Goal: Task Accomplishment & Management: Use online tool/utility

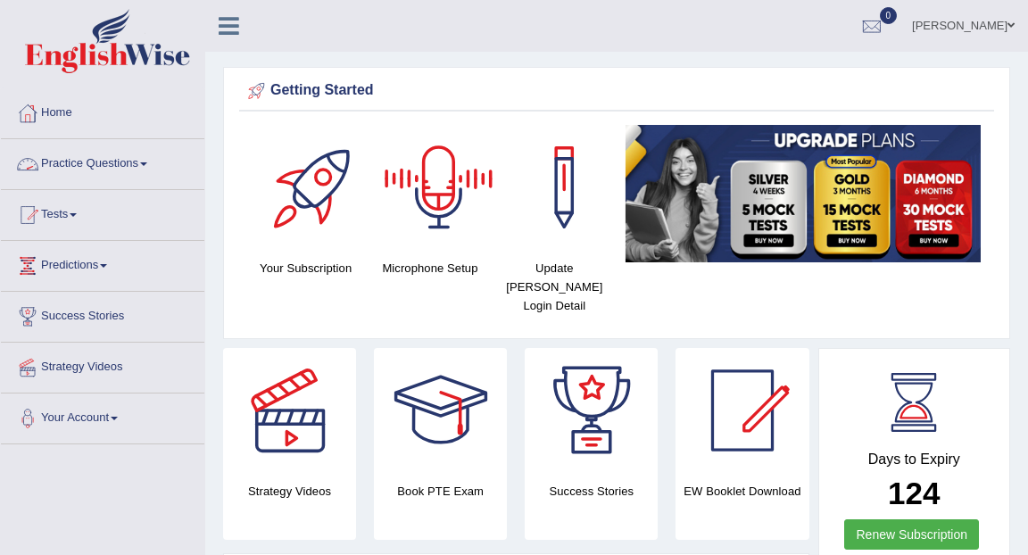
click at [121, 164] on link "Practice Questions" at bounding box center [102, 161] width 203 height 45
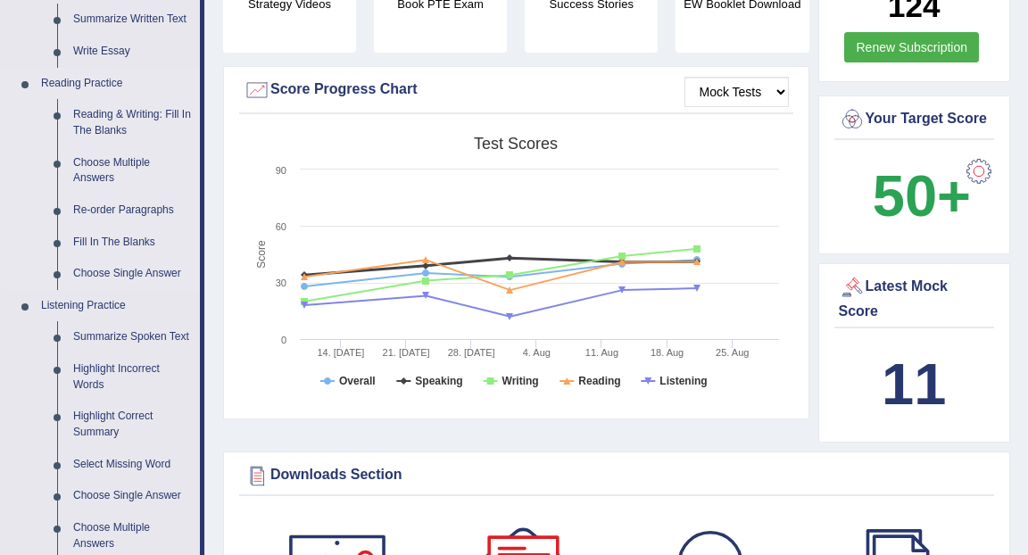
scroll to position [489, 0]
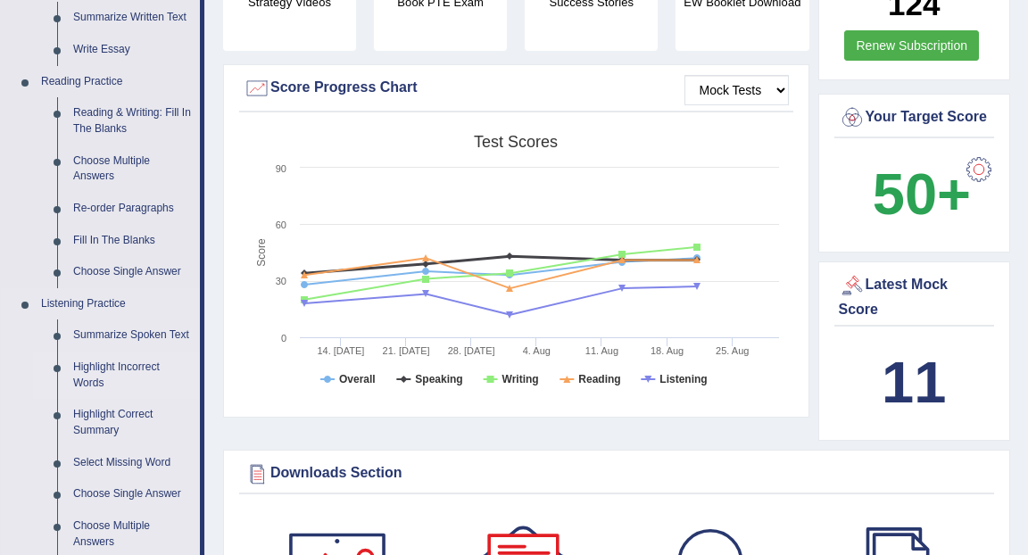
click at [118, 385] on link "Highlight Incorrect Words" at bounding box center [132, 375] width 135 height 47
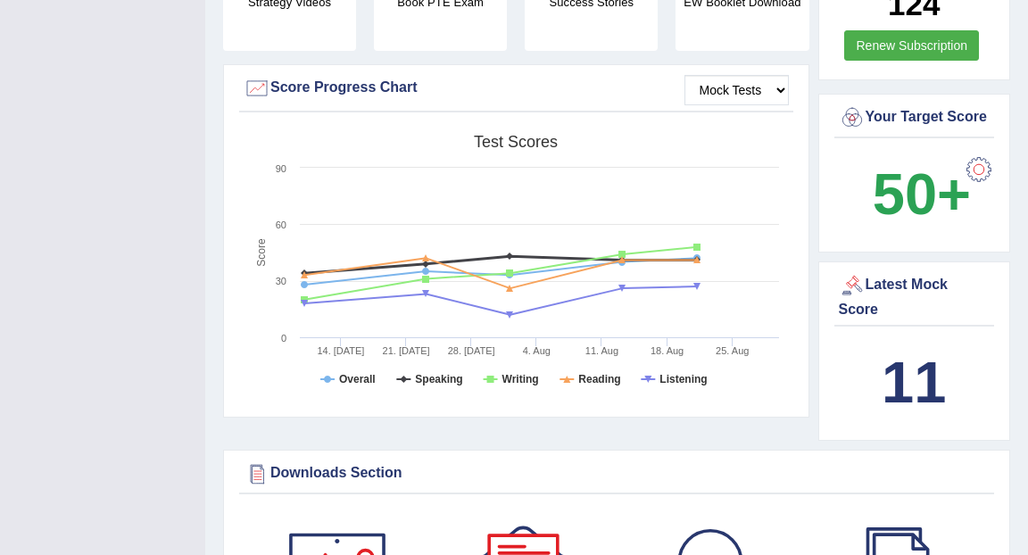
scroll to position [354, 0]
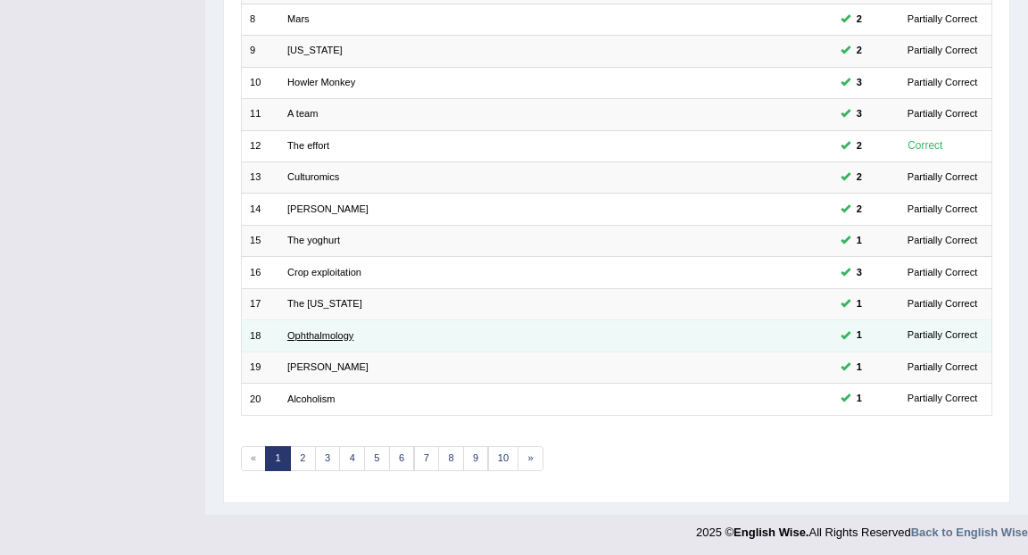
click at [298, 335] on link "Ophthalmology" at bounding box center [320, 335] width 66 height 11
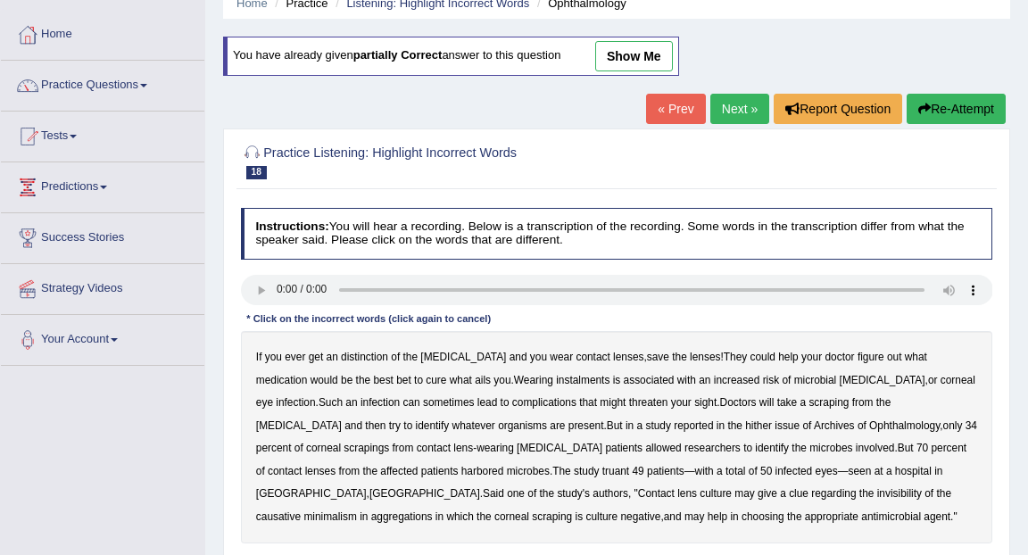
scroll to position [121, 0]
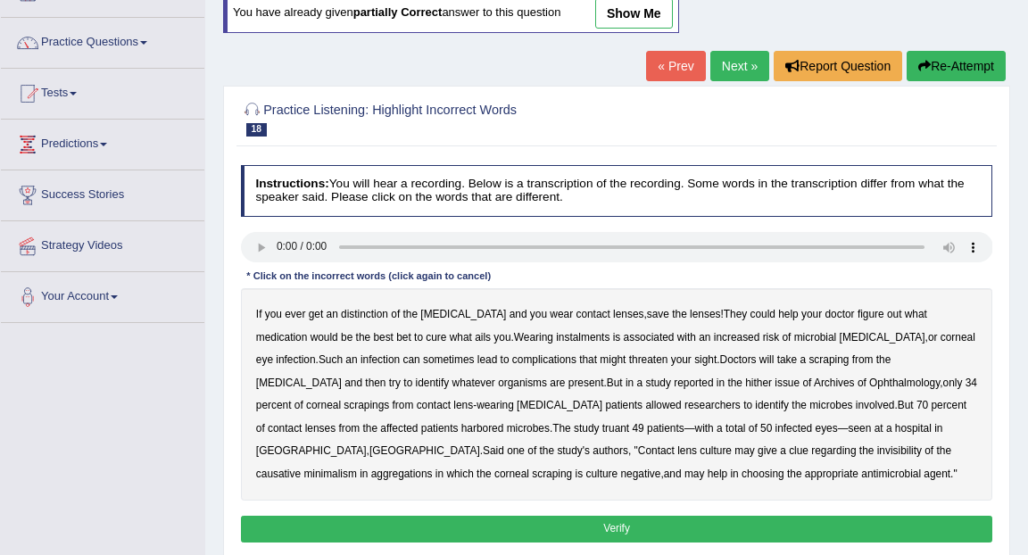
click at [370, 313] on b "distinction" at bounding box center [364, 314] width 47 height 12
click at [556, 342] on b "instalments" at bounding box center [583, 337] width 54 height 12
click at [745, 381] on b "hither" at bounding box center [758, 383] width 27 height 12
click at [623, 525] on button "Verify" at bounding box center [617, 529] width 752 height 26
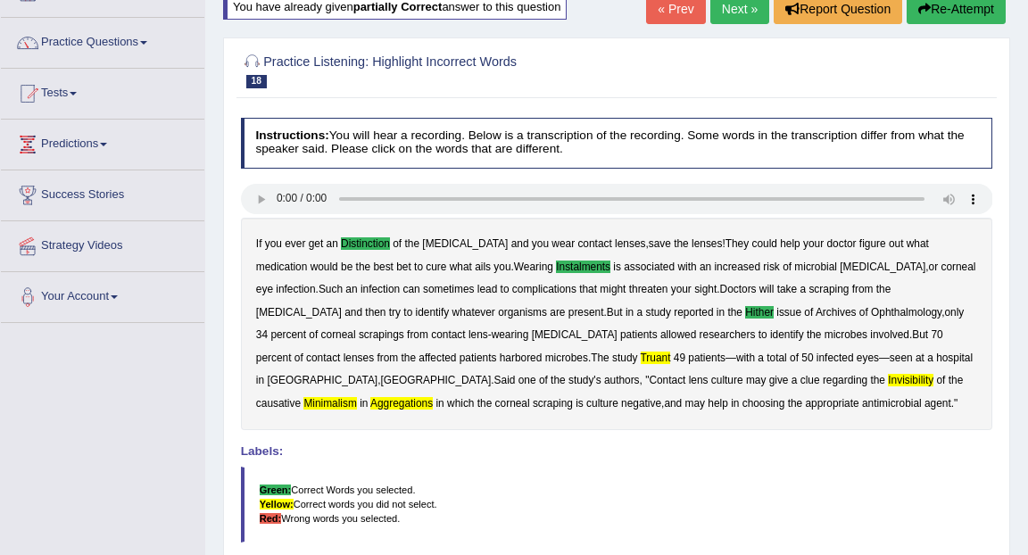
click at [641, 355] on b "truant" at bounding box center [656, 358] width 30 height 12
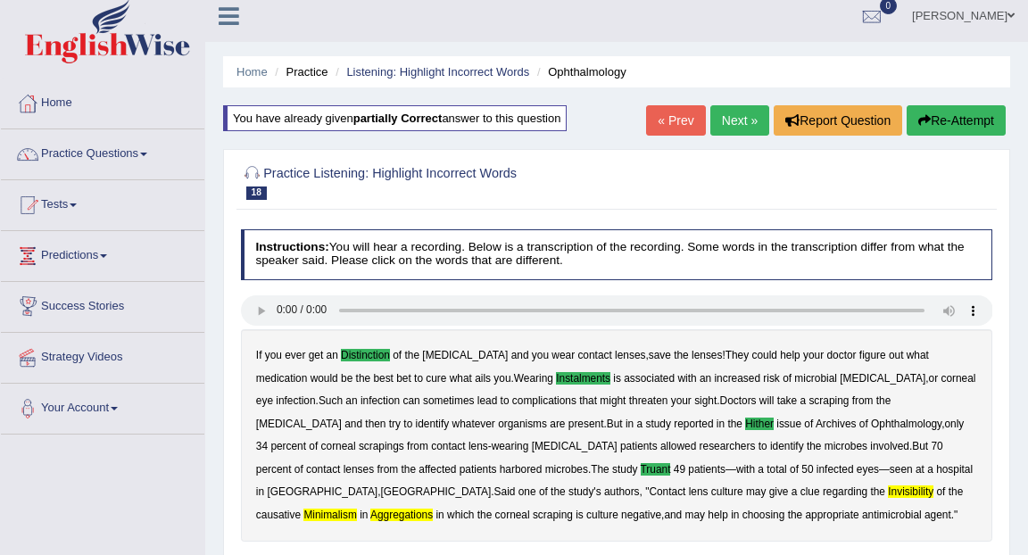
scroll to position [0, 0]
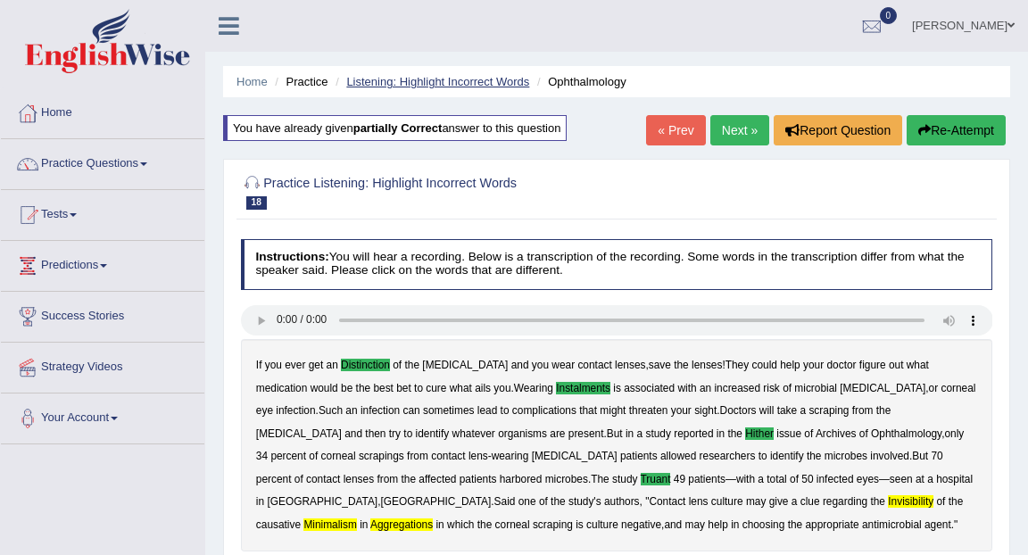
click at [484, 82] on link "Listening: Highlight Incorrect Words" at bounding box center [437, 81] width 183 height 13
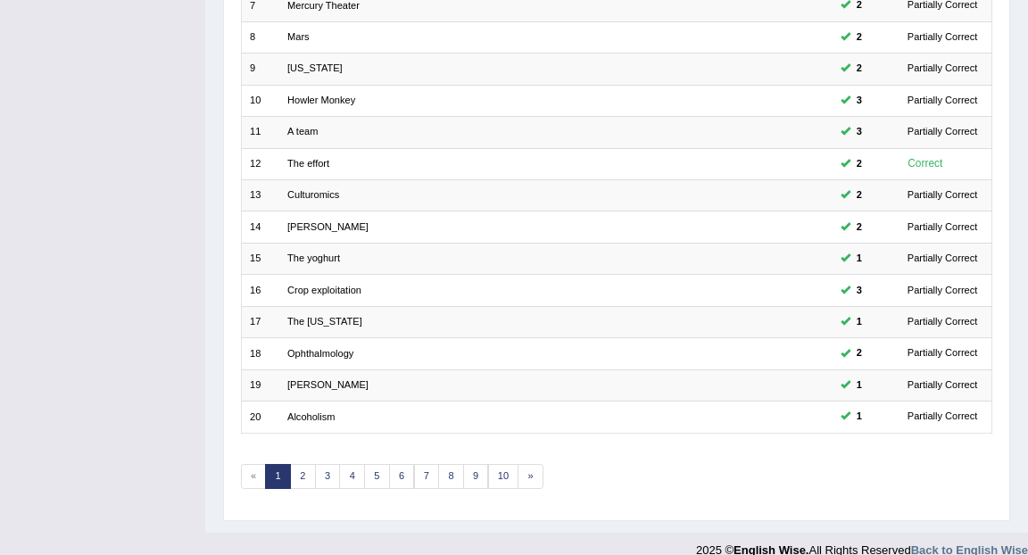
scroll to position [457, 0]
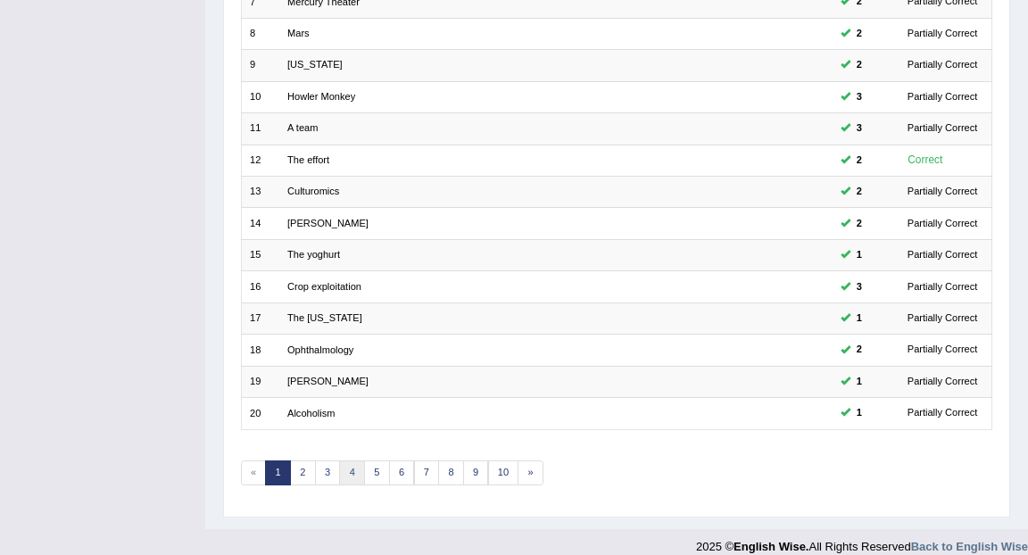
click at [356, 472] on link "4" at bounding box center [352, 472] width 26 height 25
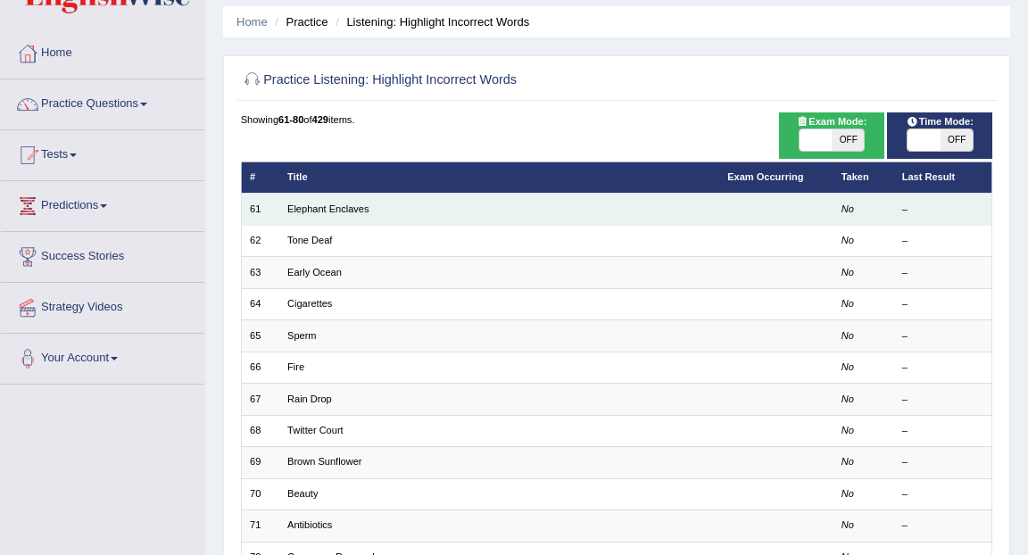
scroll to position [62, 0]
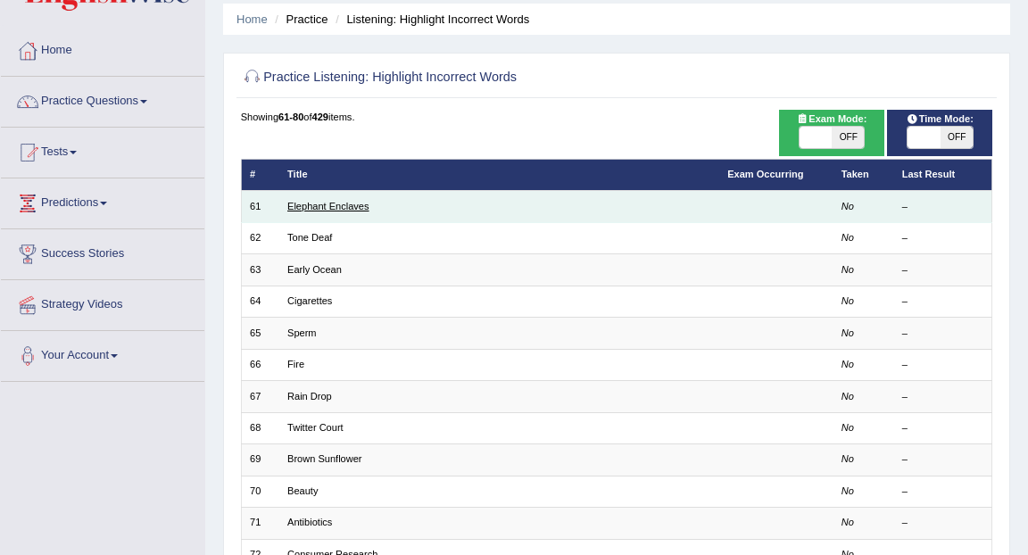
click at [330, 203] on link "Elephant Enclaves" at bounding box center [328, 206] width 82 height 11
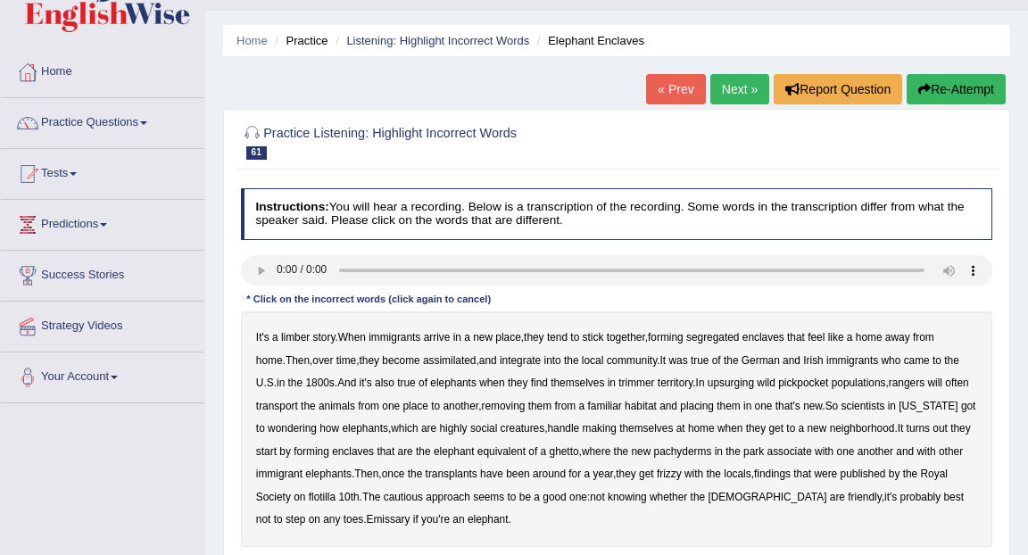
scroll to position [54, 0]
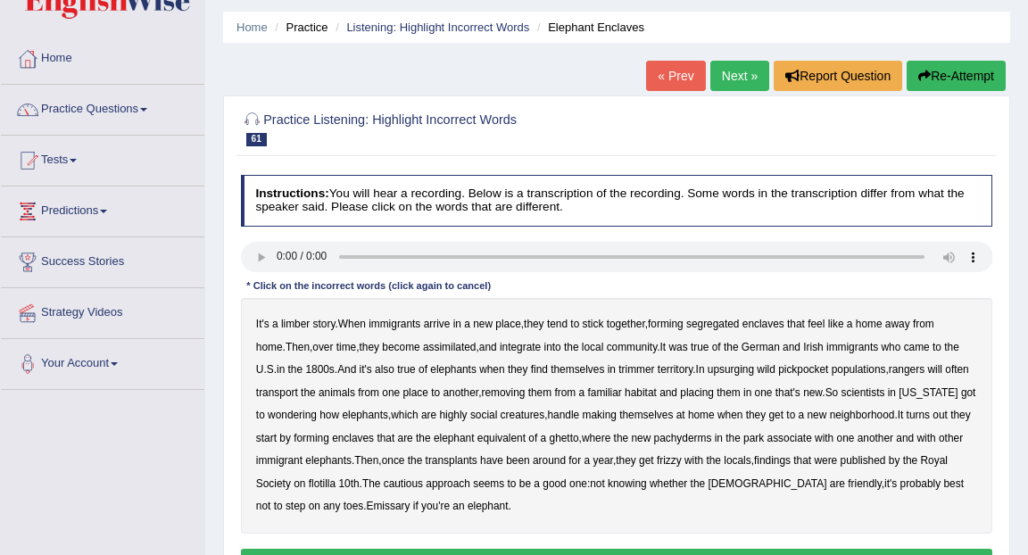
click at [292, 324] on b "limber" at bounding box center [295, 324] width 29 height 12
click at [466, 349] on b "assimilated" at bounding box center [449, 347] width 53 height 12
click at [459, 345] on b "assimilated" at bounding box center [449, 347] width 53 height 12
click at [654, 367] on b "trimmer" at bounding box center [636, 369] width 36 height 12
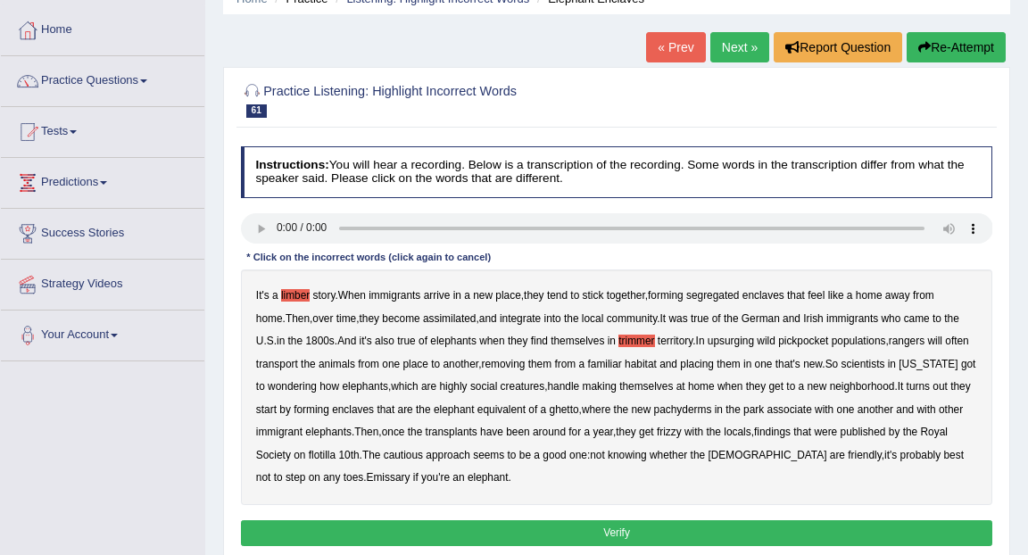
scroll to position [91, 0]
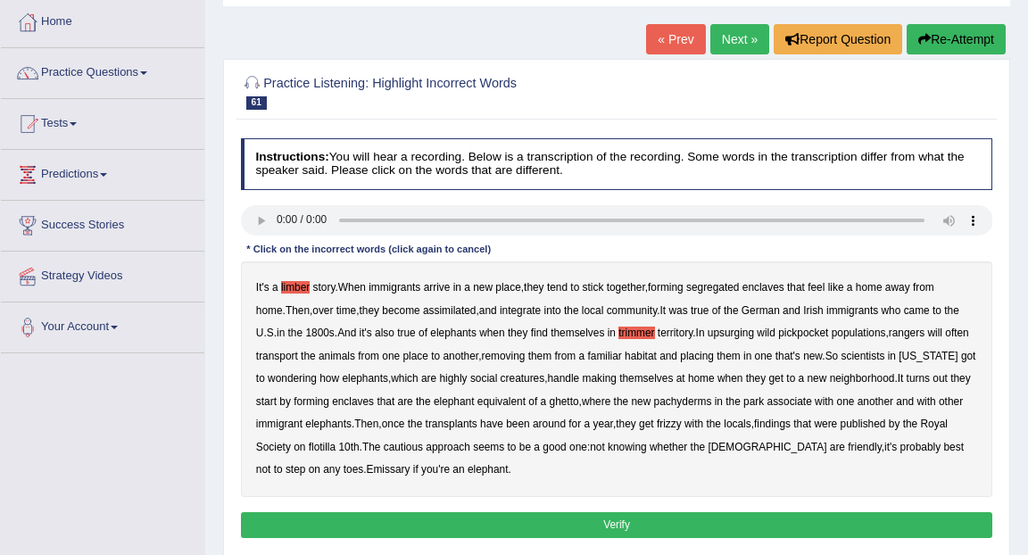
click at [540, 535] on button "Verify" at bounding box center [617, 525] width 752 height 26
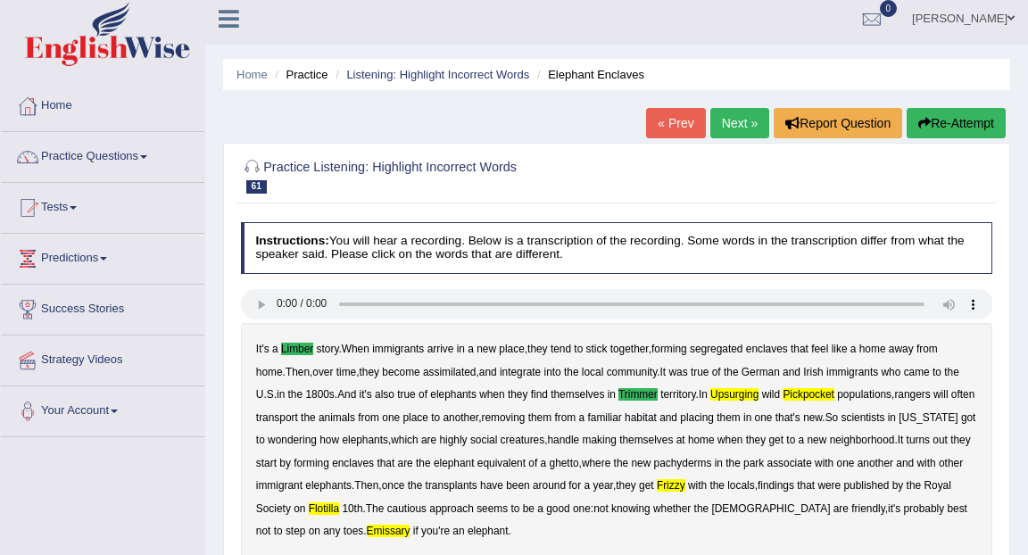
scroll to position [0, 0]
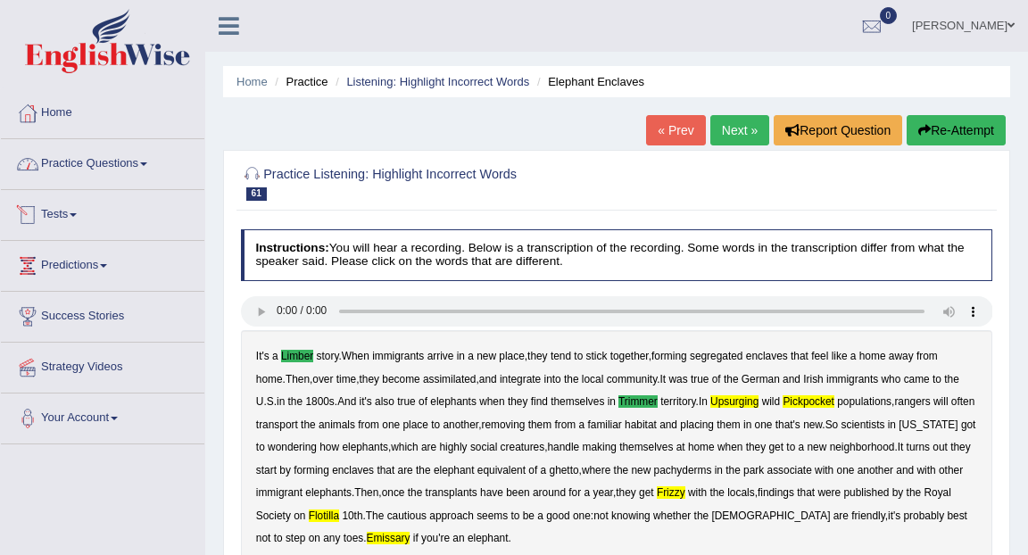
click at [134, 165] on link "Practice Questions" at bounding box center [102, 161] width 203 height 45
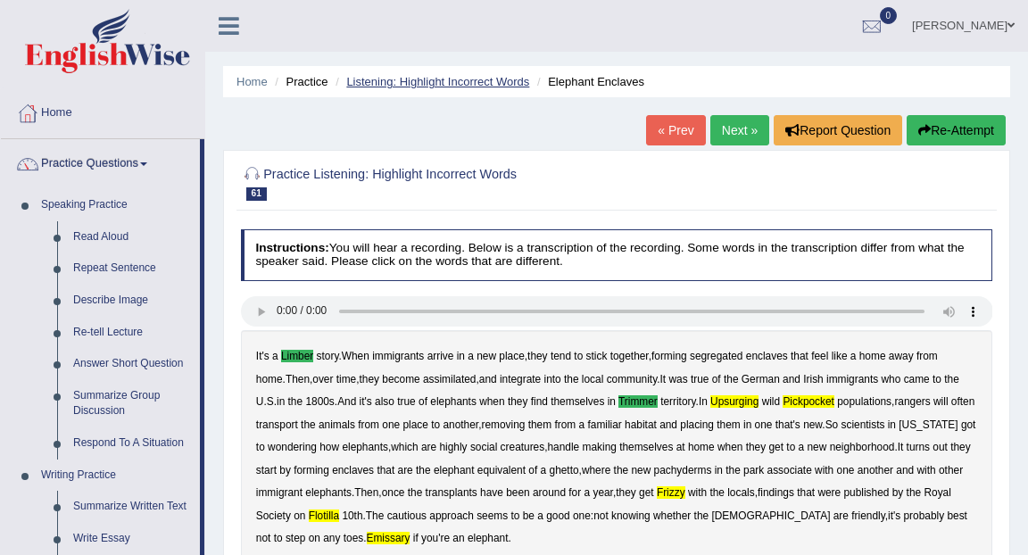
click at [440, 87] on link "Listening: Highlight Incorrect Words" at bounding box center [437, 81] width 183 height 13
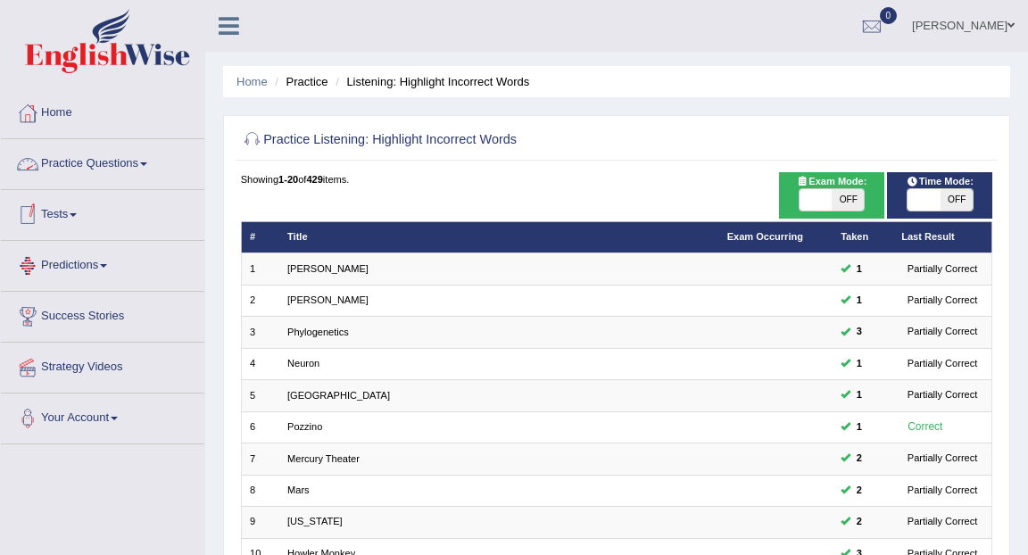
click at [87, 165] on link "Practice Questions" at bounding box center [102, 161] width 203 height 45
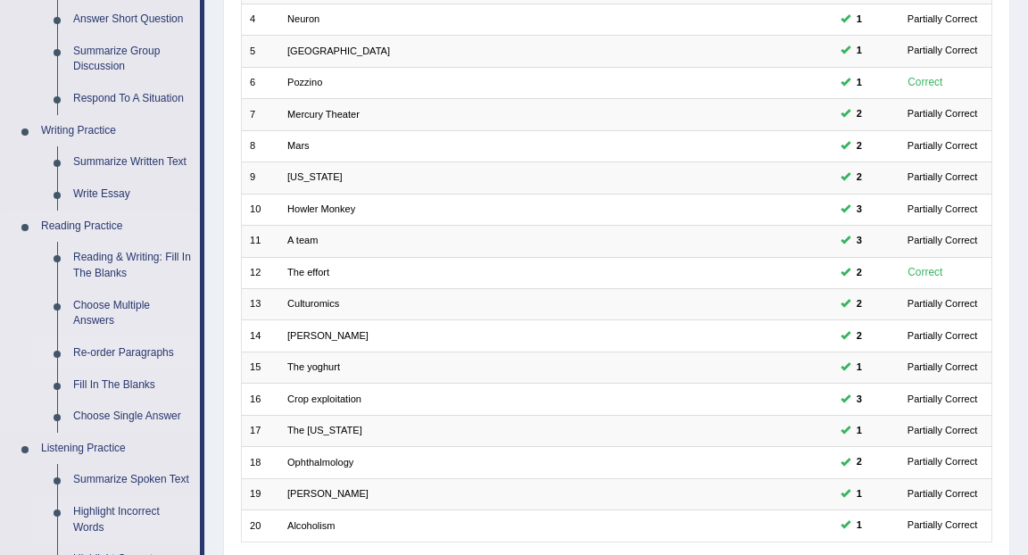
scroll to position [340, 0]
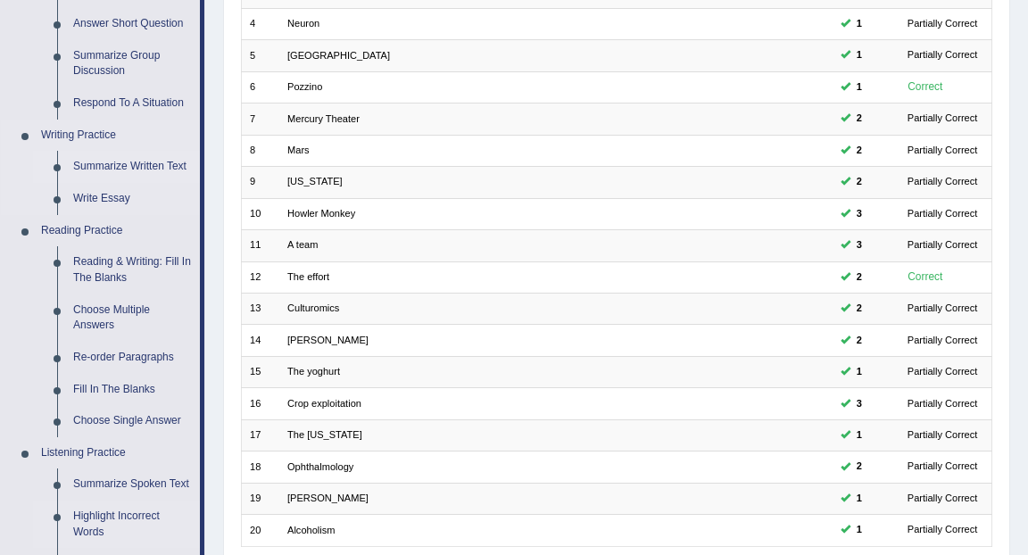
click at [105, 179] on link "Summarize Written Text" at bounding box center [132, 167] width 135 height 32
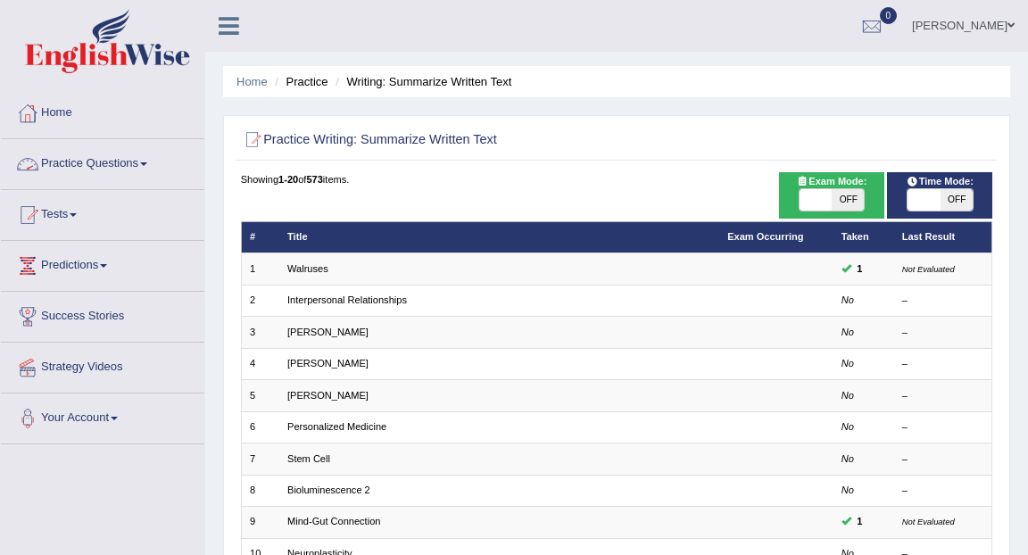
click at [149, 177] on link "Practice Questions" at bounding box center [102, 161] width 203 height 45
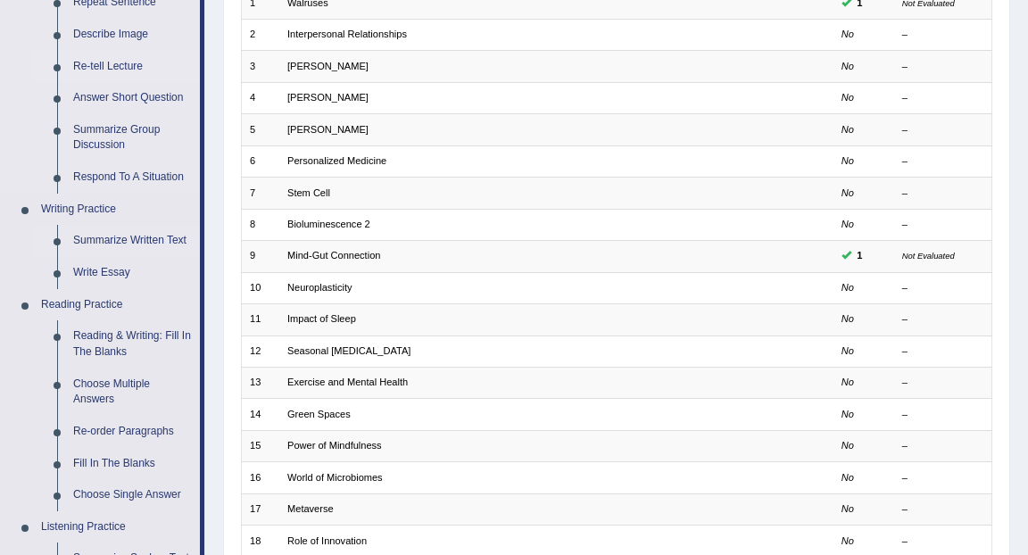
scroll to position [286, 0]
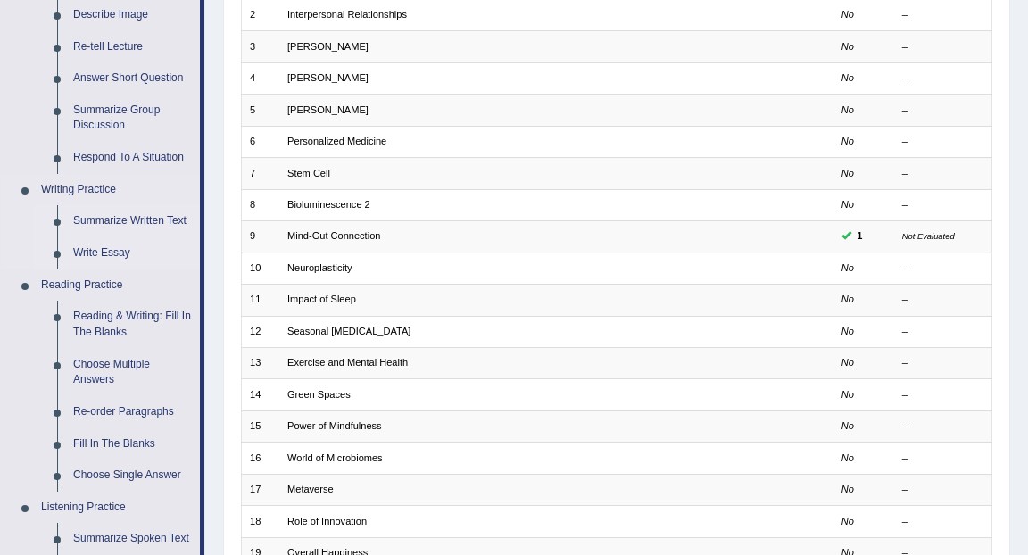
click at [116, 253] on link "Write Essay" at bounding box center [132, 253] width 135 height 32
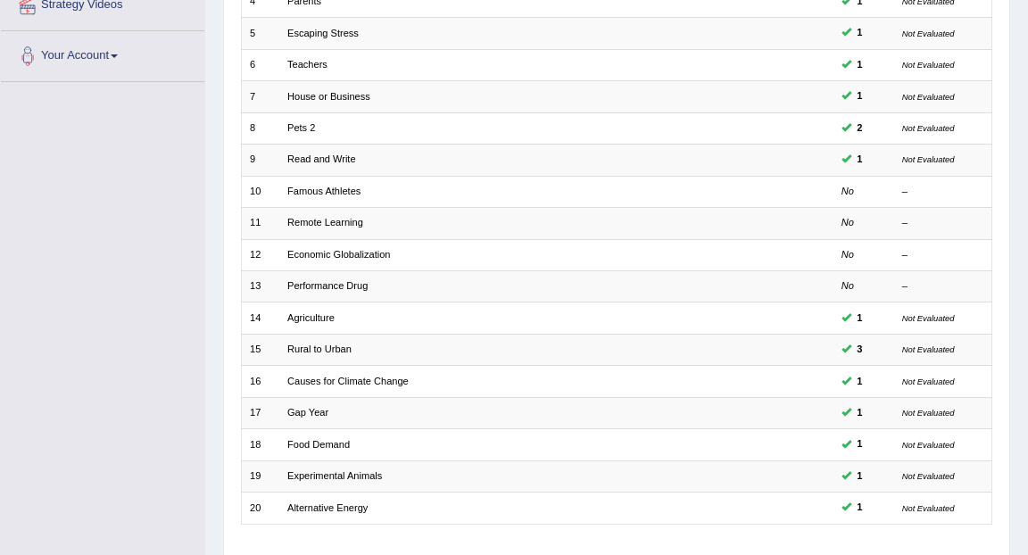
scroll to position [471, 0]
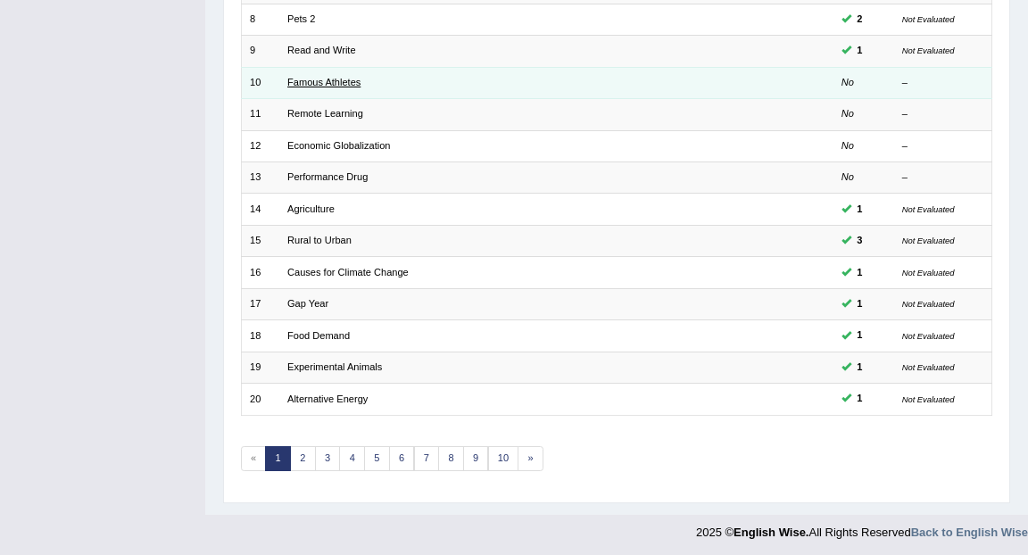
click at [336, 77] on link "Famous Athletes" at bounding box center [323, 82] width 73 height 11
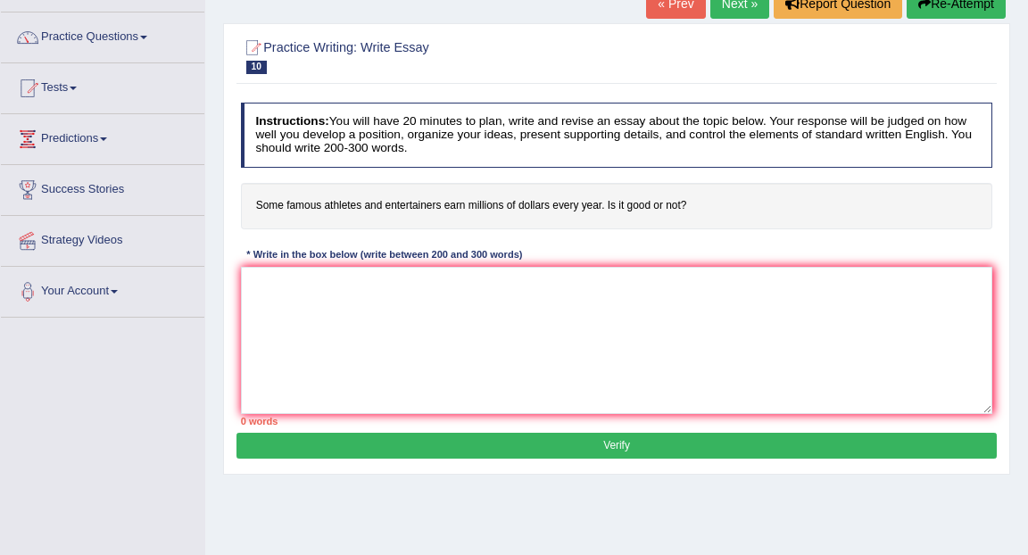
scroll to position [128, 0]
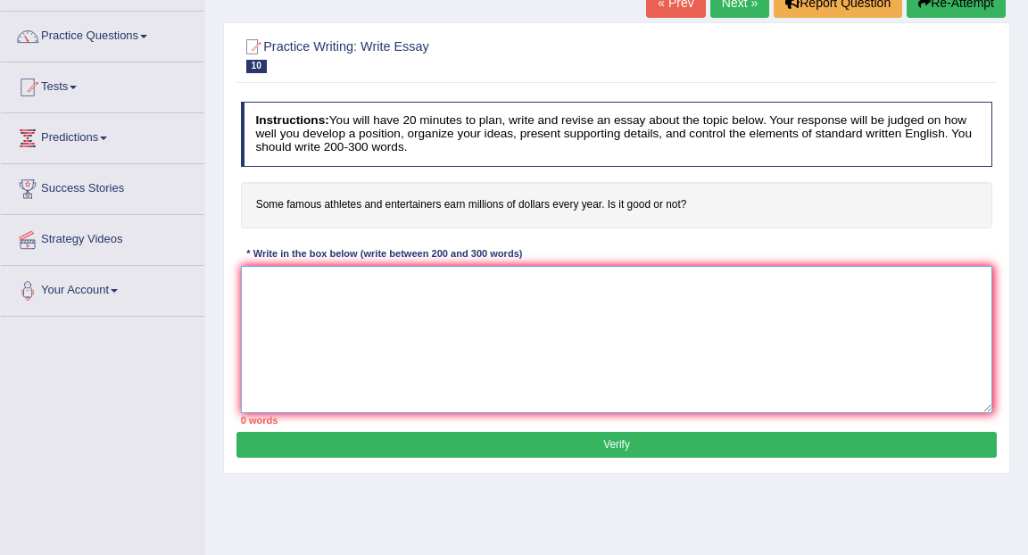
click at [317, 269] on textarea at bounding box center [617, 339] width 752 height 147
type textarea "T"
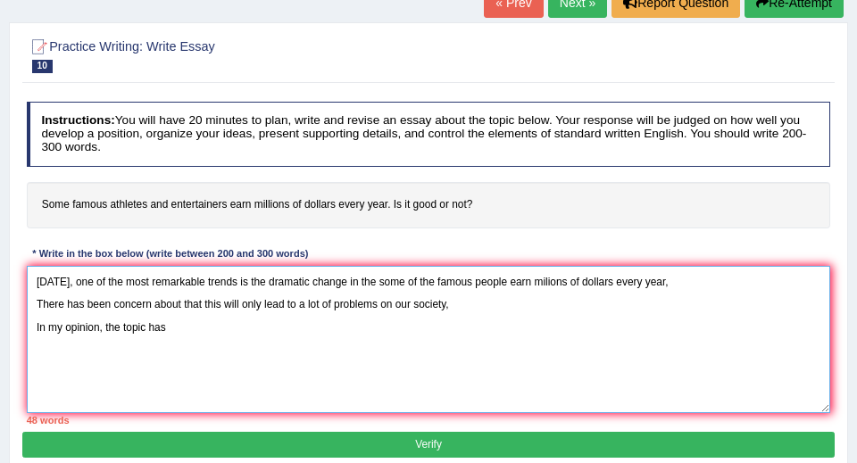
click at [552, 280] on textarea "[DATE], one of the most remarkable trends is the dramatic change in the some of…" at bounding box center [429, 339] width 804 height 147
click at [507, 303] on textarea "[DATE], one of the most remarkable trends is the dramatic change in the some of…" at bounding box center [429, 339] width 804 height 147
click at [423, 338] on textarea "[DATE], one of the most remarkable trends is the dramatic change in the some of…" at bounding box center [429, 339] width 804 height 147
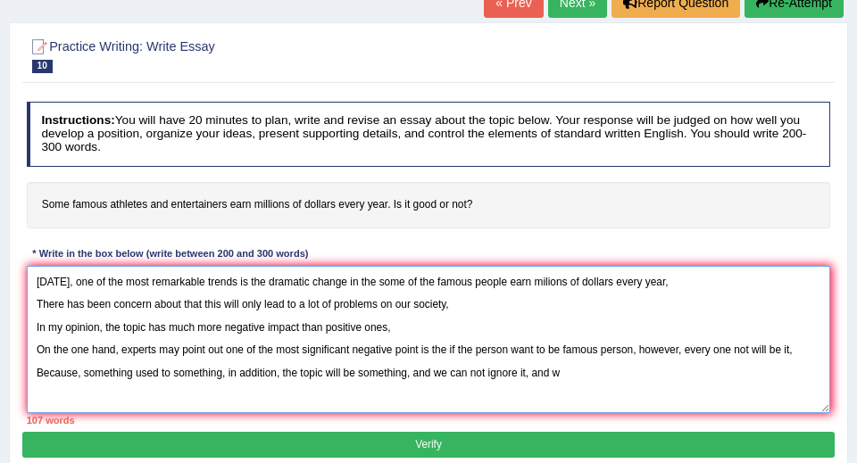
click at [280, 369] on textarea "[DATE], one of the most remarkable trends is the dramatic change in the some of…" at bounding box center [429, 339] width 804 height 147
click at [345, 370] on textarea "[DATE], one of the most remarkable trends is the dramatic change in the some of…" at bounding box center [429, 339] width 804 height 147
click at [613, 379] on textarea "[DATE], one of the most remarkable trends is the dramatic change in the some of…" at bounding box center [429, 339] width 804 height 147
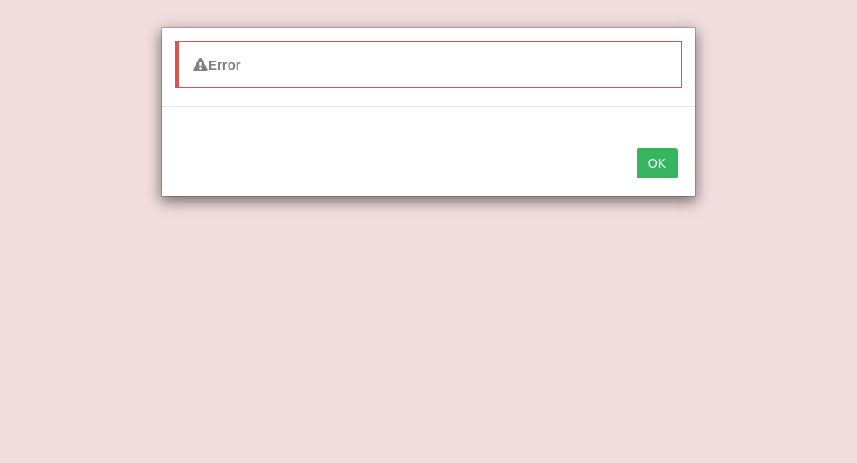
click at [644, 170] on button "OK" at bounding box center [656, 163] width 41 height 30
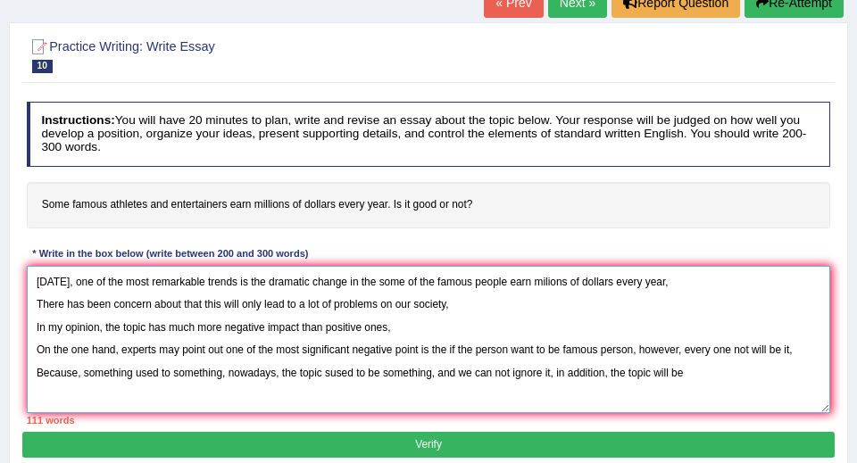
click at [711, 374] on textarea "[DATE], one of the most remarkable trends is the dramatic change in the some of…" at bounding box center [429, 339] width 804 height 147
click at [336, 388] on textarea "[DATE], one of the most remarkable trends is the dramatic change in the some of…" at bounding box center [429, 339] width 804 height 147
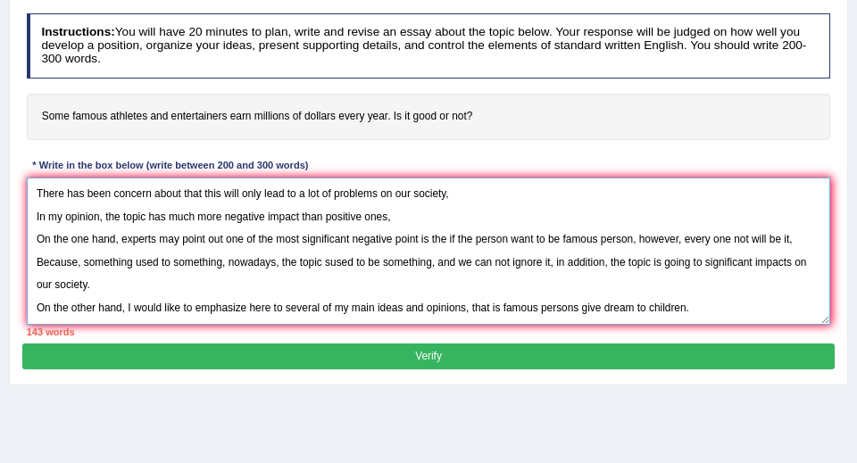
scroll to position [42, 0]
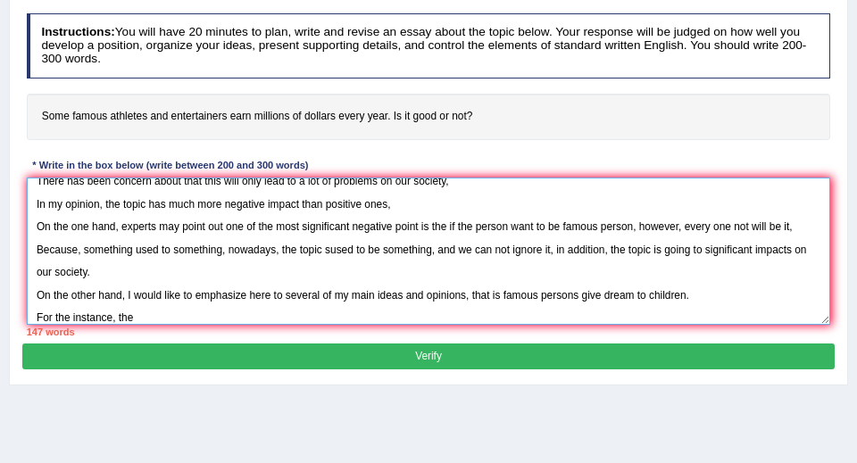
type textarea "[DATE], one of the most remarkable trends is the dramatic change in the some of…"
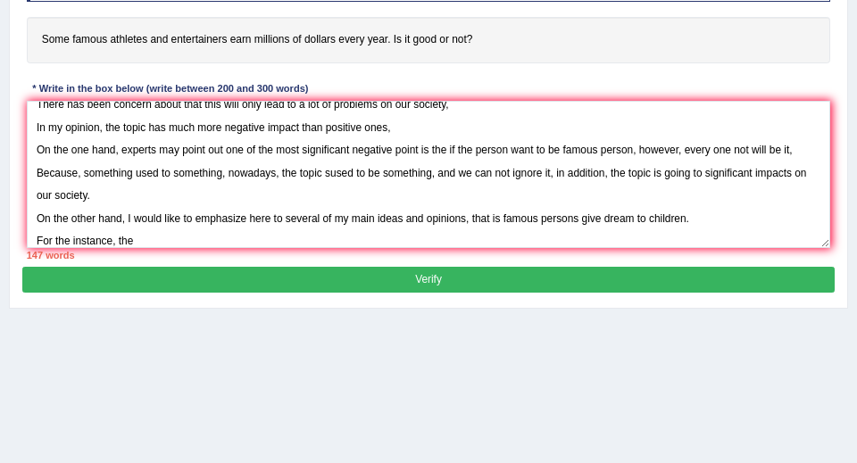
scroll to position [354, 0]
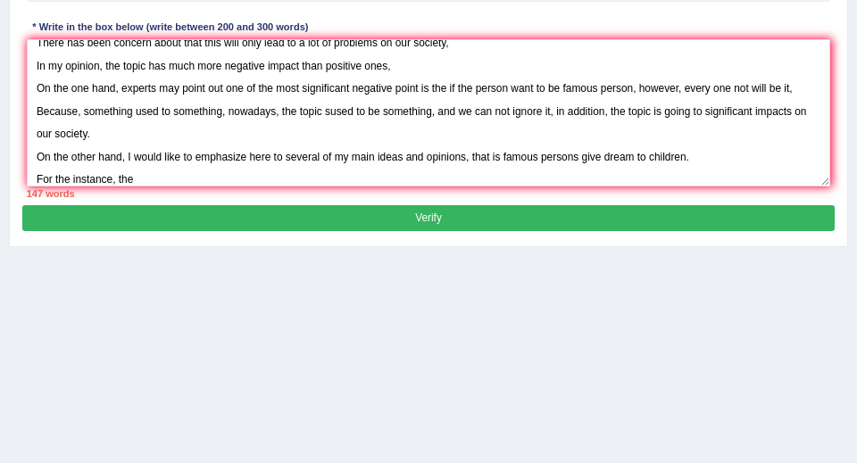
click at [459, 217] on button "Verify" at bounding box center [427, 218] width 811 height 26
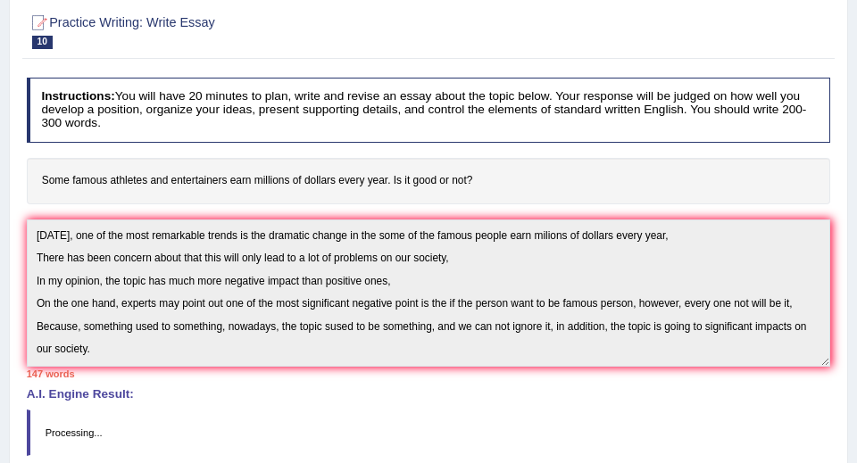
scroll to position [53, 0]
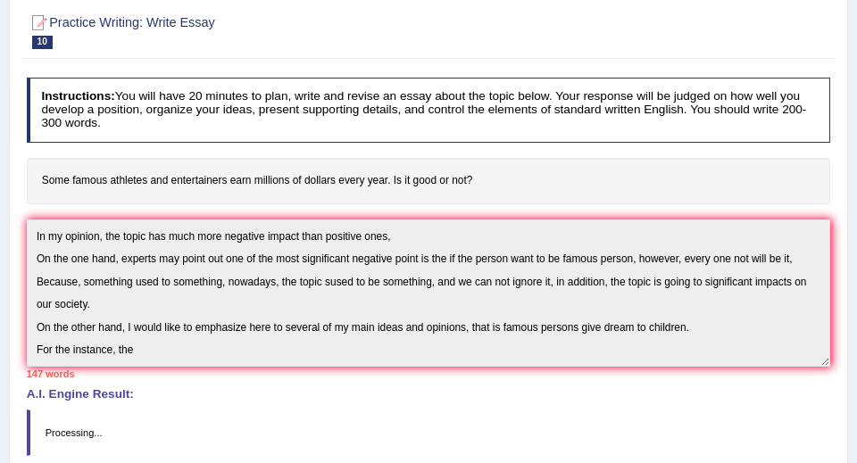
click at [228, 370] on div "Instructions: You will have 20 minutes to plan, write and revise an essay about…" at bounding box center [427, 273] width 811 height 405
